Goal: Connect with others: Connect with other users

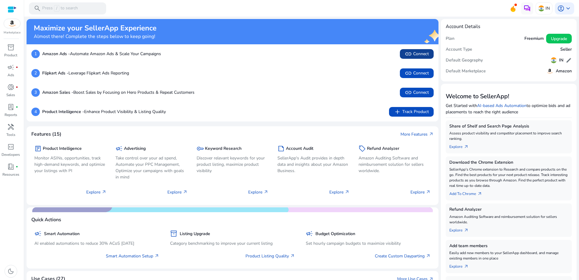
click at [419, 54] on span "link Connect" at bounding box center [417, 53] width 24 height 7
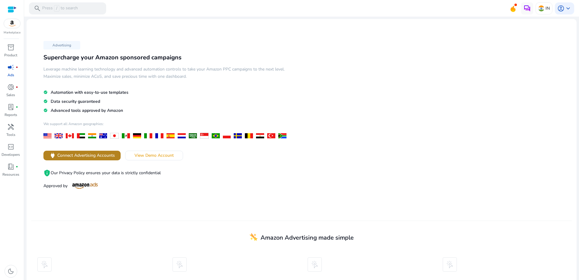
click at [87, 157] on span "Connect Advertising Accounts" at bounding box center [86, 155] width 58 height 6
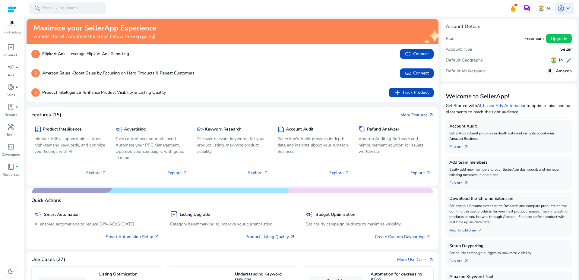
click at [556, 73] on h5 "Amazon" at bounding box center [564, 71] width 16 height 5
click at [417, 74] on span "link Connect" at bounding box center [417, 73] width 24 height 7
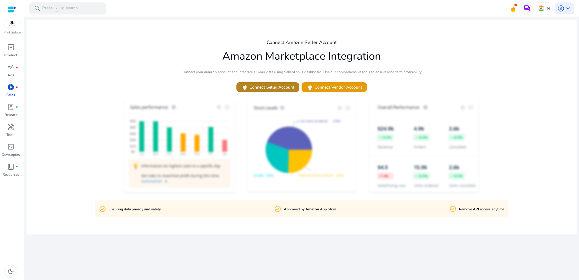
click at [283, 87] on span "power Connect Seller Account" at bounding box center [267, 87] width 53 height 7
